Goal: Task Accomplishment & Management: Manage account settings

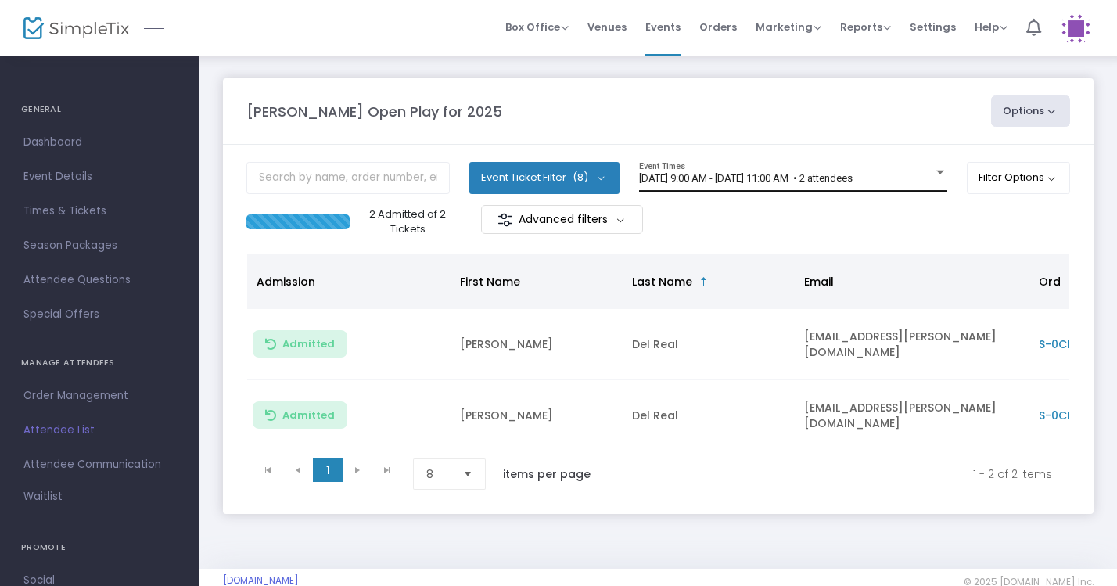
click at [922, 176] on div "[DATE] 9:00 AM - [DATE] 11:00 AM • 2 attendees" at bounding box center [786, 179] width 294 height 12
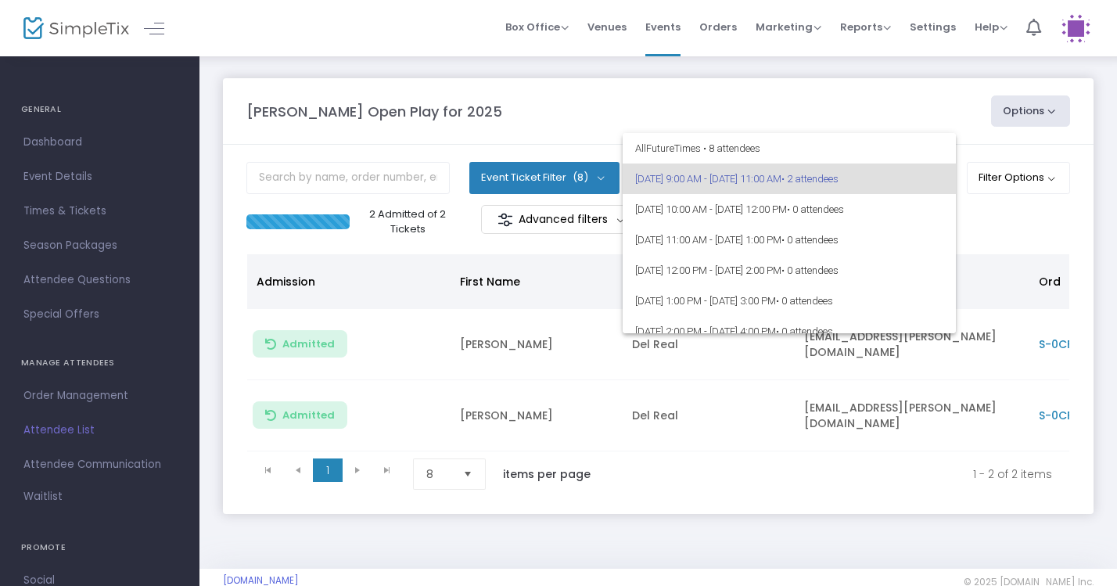
click at [904, 117] on div at bounding box center [558, 293] width 1117 height 586
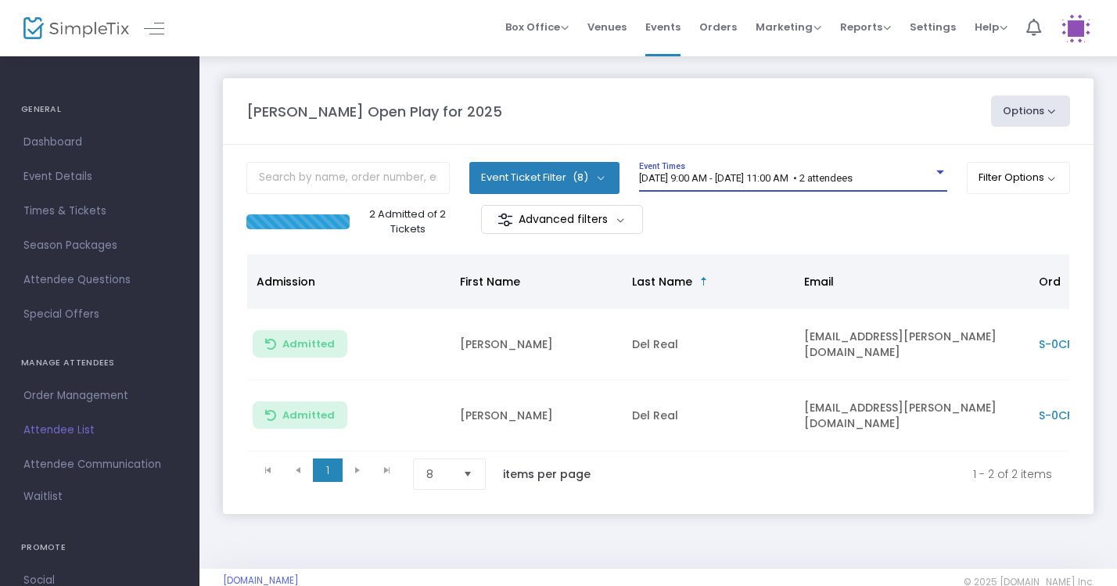
click at [799, 182] on span "[DATE] 9:00 AM - [DATE] 11:00 AM • 2 attendees" at bounding box center [746, 178] width 214 height 12
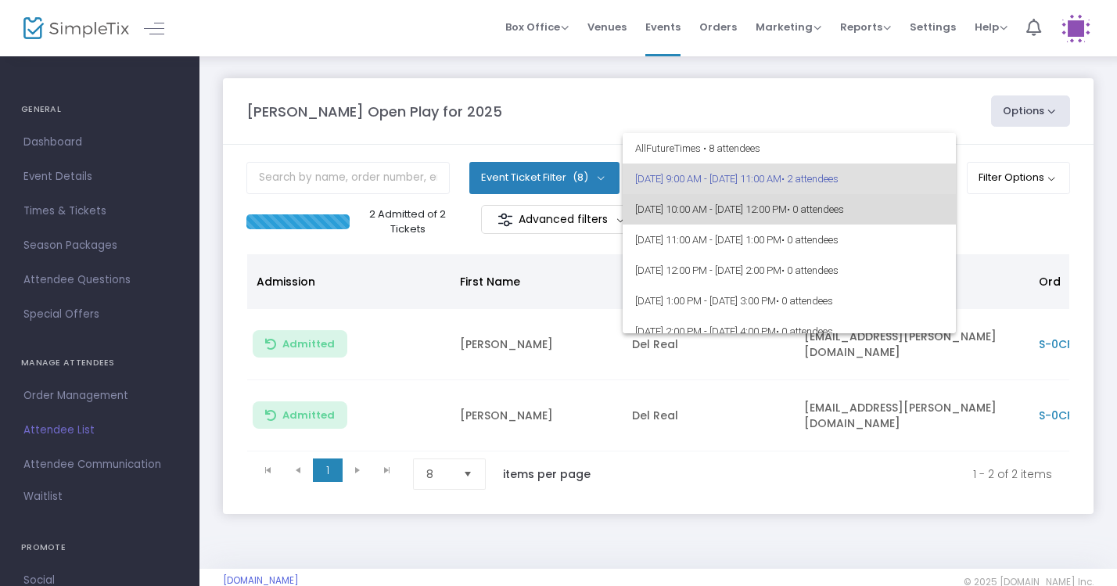
click at [794, 207] on span "9/17/2025 @ 10:00 AM - 9/17/2025 @ 12:00 PM • 0 attendees" at bounding box center [789, 209] width 308 height 31
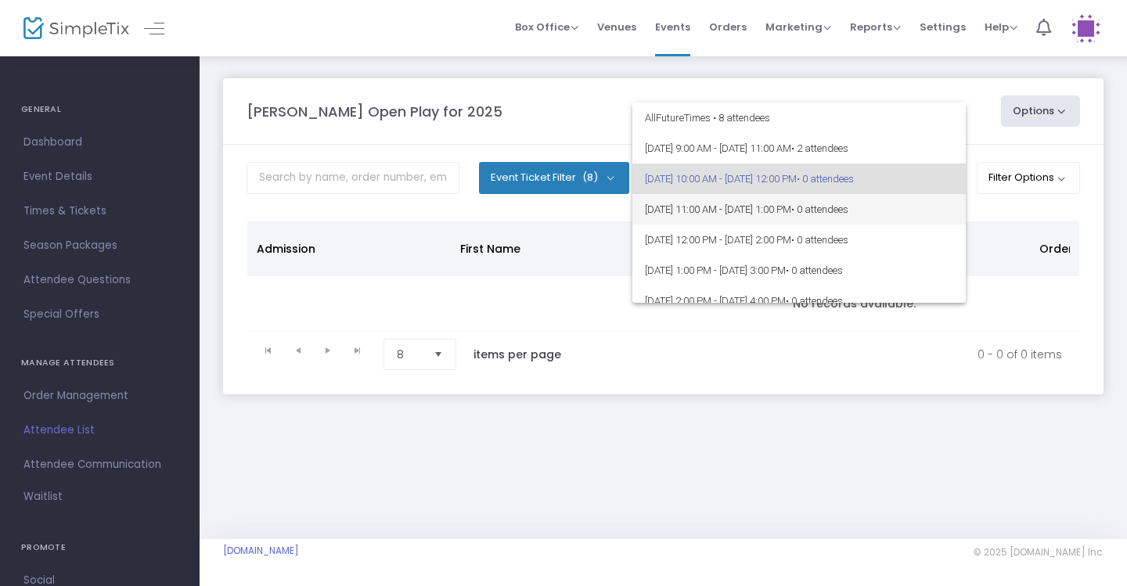
click at [755, 211] on span "[DATE] 11:00 AM - [DATE] 1:00 PM • 0 attendees" at bounding box center [799, 209] width 308 height 31
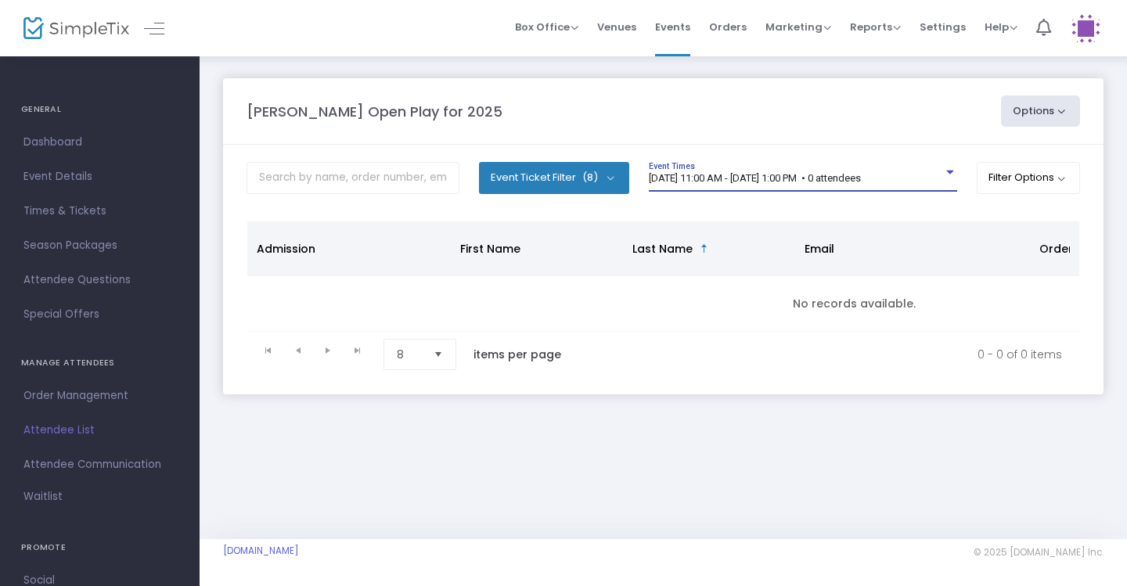
click at [759, 175] on span "[DATE] 11:00 AM - [DATE] 1:00 PM • 0 attendees" at bounding box center [755, 178] width 212 height 12
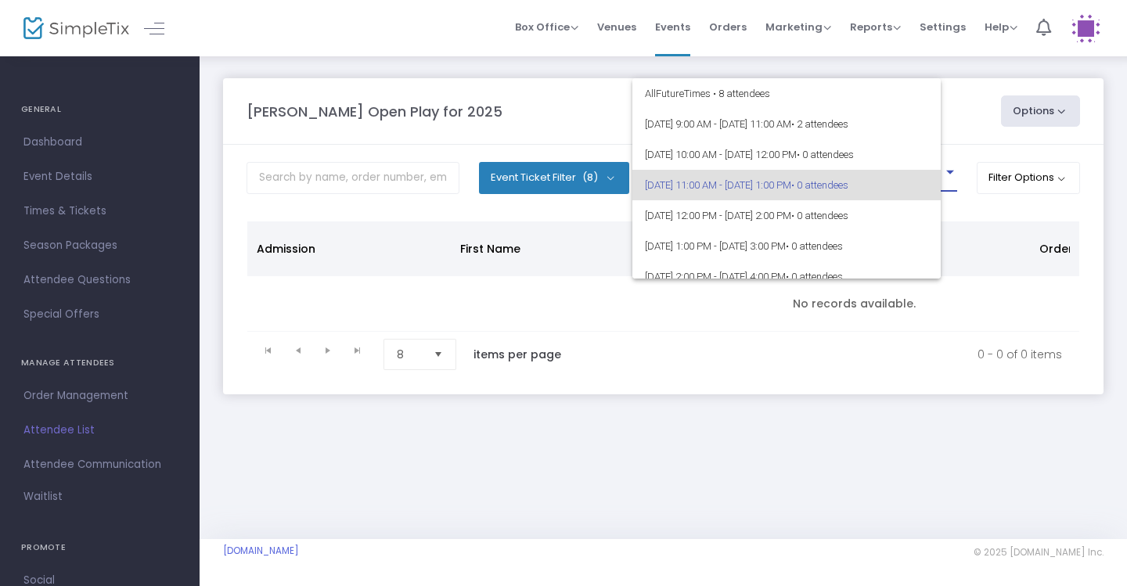
scroll to position [6, 0]
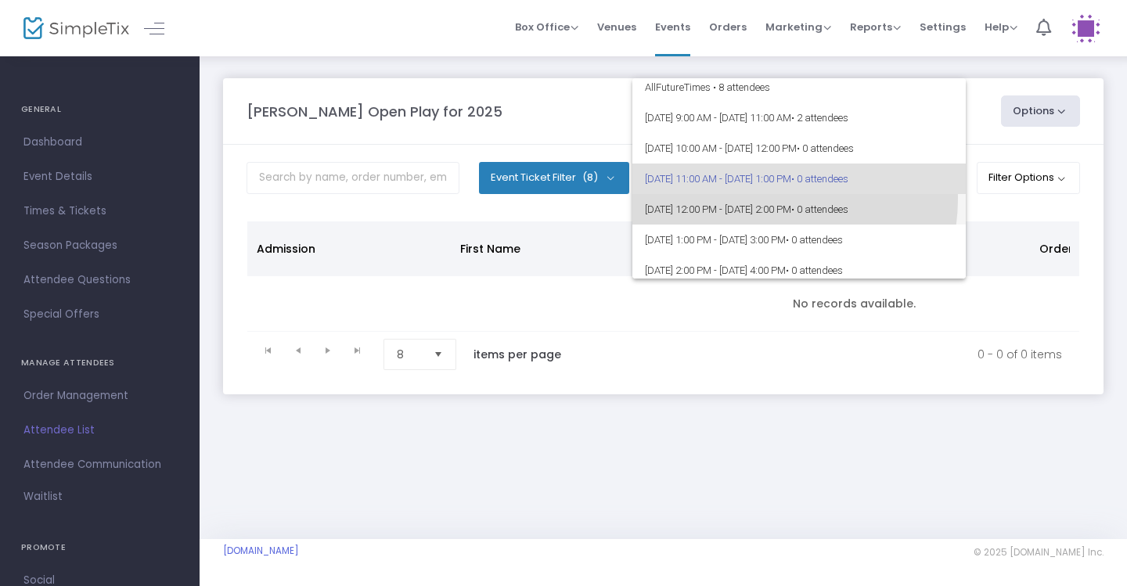
click at [763, 199] on span "[DATE] 12:00 PM - [DATE] 2:00 PM • 0 attendees" at bounding box center [799, 209] width 308 height 31
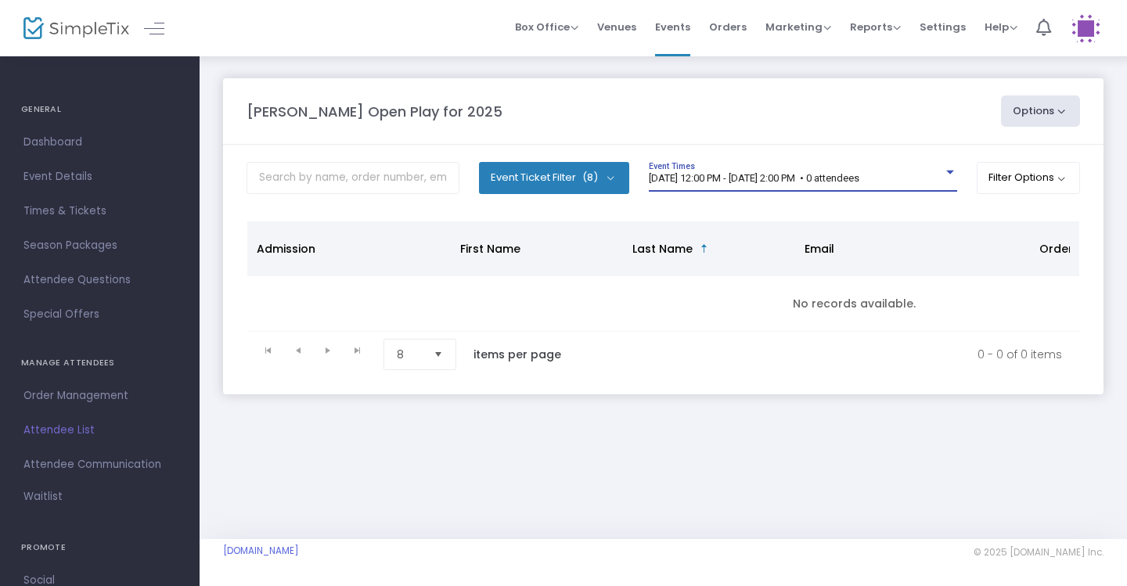
click at [755, 174] on span "[DATE] 12:00 PM - [DATE] 2:00 PM • 0 attendees" at bounding box center [754, 178] width 210 height 12
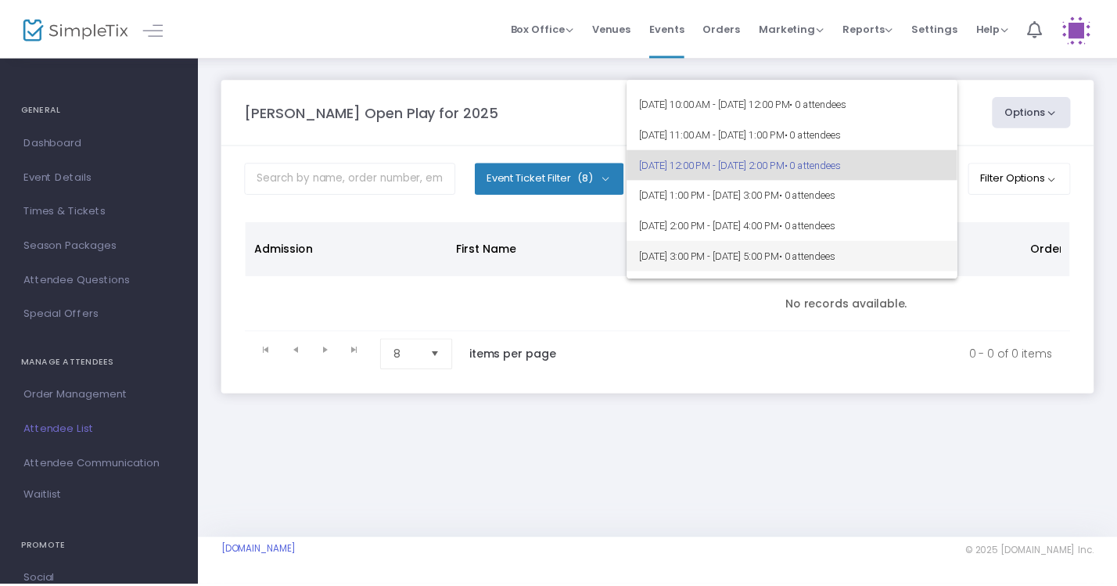
scroll to position [5, 0]
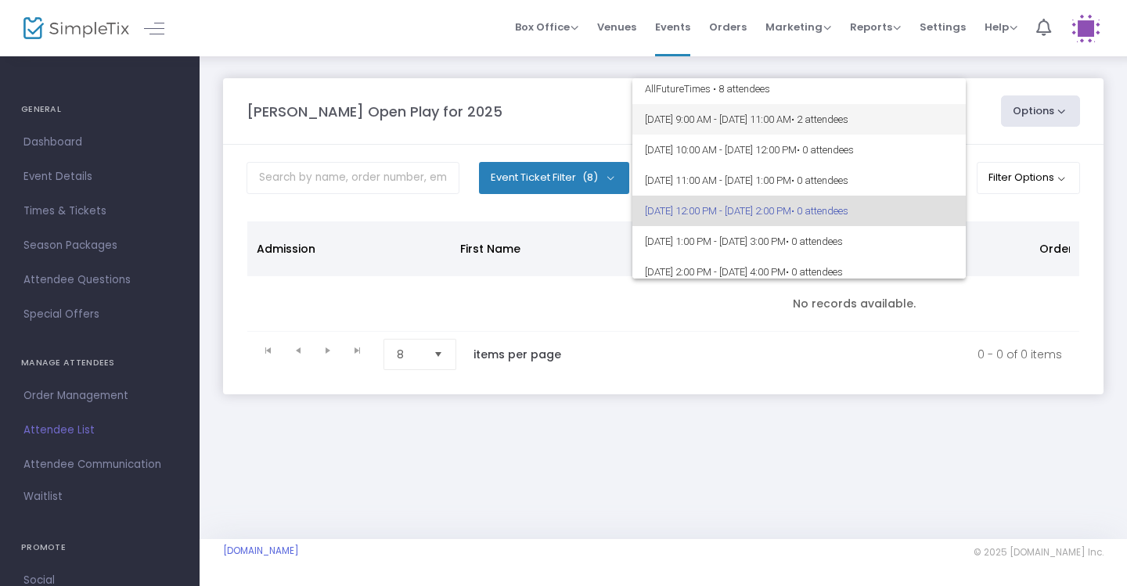
click at [752, 131] on span "[DATE] 9:00 AM - [DATE] 11:00 AM • 2 attendees" at bounding box center [799, 119] width 308 height 31
